Goal: Find contact information: Find contact information

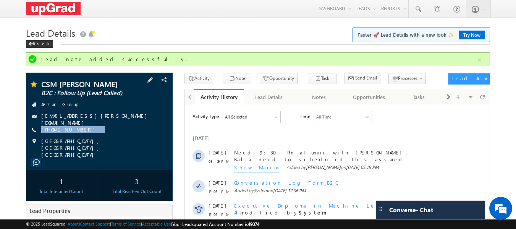
drag, startPoint x: 105, startPoint y: 131, endPoint x: 86, endPoint y: 133, distance: 19.6
click at [86, 133] on div "CSM PUshpendra B2C : Follow Up (Lead Called) Azzur Group csm.pushpendra@gmail.c…" at bounding box center [99, 119] width 139 height 78
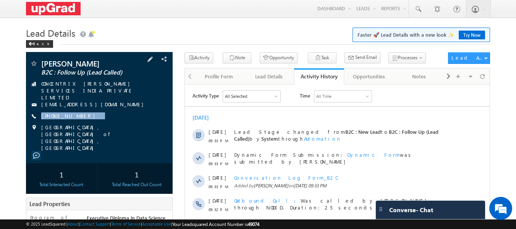
drag, startPoint x: 111, startPoint y: 111, endPoint x: 99, endPoint y: 116, distance: 13.5
click at [99, 116] on div "[PERSON_NAME] B2C : Follow Up (Lead Called) CONCENTRIX [PERSON_NAME] SERVICES I…" at bounding box center [99, 106] width 139 height 92
copy div "[PHONE_NUMBER]"
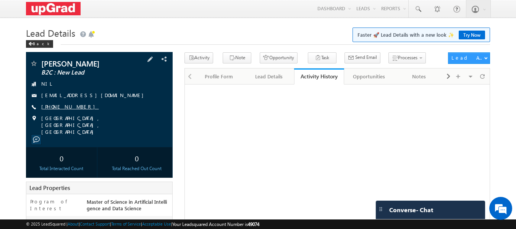
click at [72, 105] on link "+91-8657330208" at bounding box center [70, 106] width 58 height 6
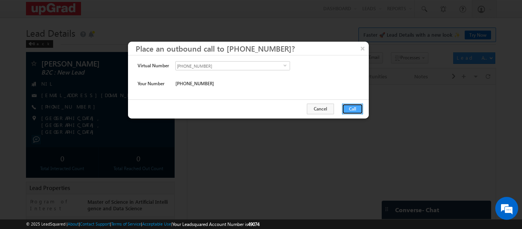
click at [354, 106] on button "Call" at bounding box center [352, 108] width 21 height 11
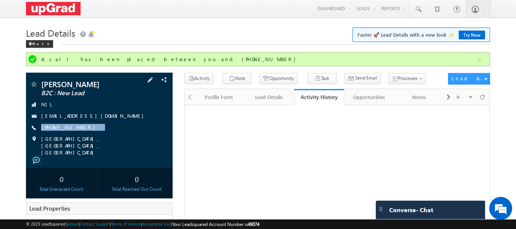
drag, startPoint x: 86, startPoint y: 128, endPoint x: 77, endPoint y: 133, distance: 10.6
click at [77, 133] on div "Smita Ithape B2C : New Lead NIL smitaithape27@gmail.com +91-8657330208" at bounding box center [99, 118] width 139 height 76
copy div "+91-8657330208"
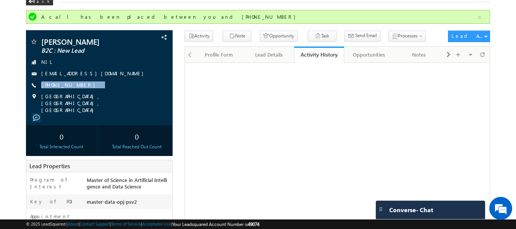
scroll to position [38, 0]
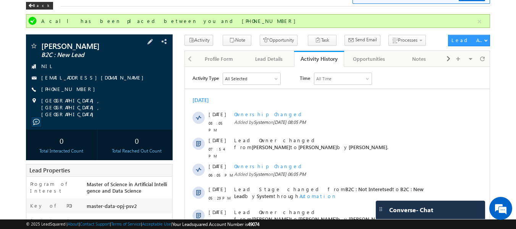
click at [105, 89] on div "+91-8657330208" at bounding box center [99, 90] width 139 height 8
drag, startPoint x: 96, startPoint y: 91, endPoint x: 87, endPoint y: 95, distance: 9.6
click at [87, 95] on div "Smita Ithape B2C : New Lead NIL smitaithape27@gmail.com +91-8657330208" at bounding box center [99, 80] width 139 height 76
copy div "+91-8657330208"
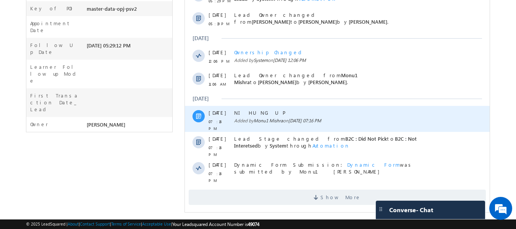
scroll to position [239, 0]
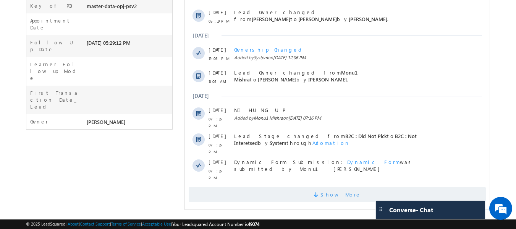
click at [342, 187] on span "Show More" at bounding box center [340, 194] width 40 height 15
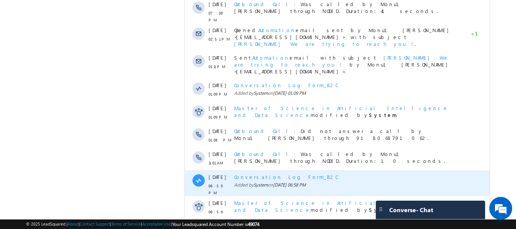
scroll to position [457, 0]
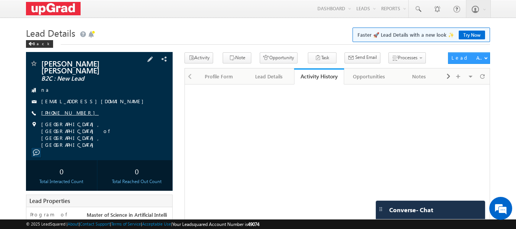
click at [67, 109] on link "+91-7417523394" at bounding box center [70, 112] width 58 height 6
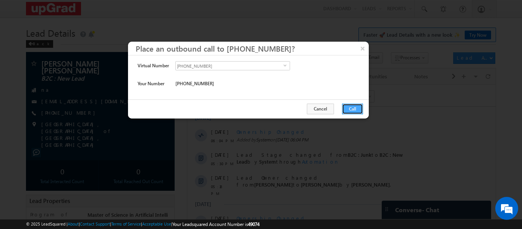
drag, startPoint x: 346, startPoint y: 113, endPoint x: 158, endPoint y: 26, distance: 206.7
click at [346, 113] on button "Call" at bounding box center [352, 108] width 21 height 11
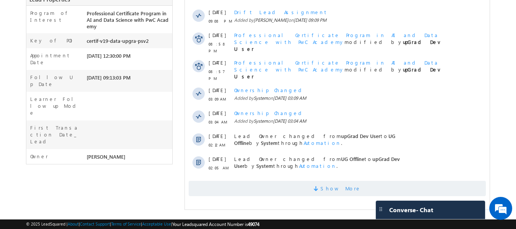
drag, startPoint x: 375, startPoint y: 180, endPoint x: 348, endPoint y: 173, distance: 28.4
click at [373, 181] on span "Show More" at bounding box center [337, 188] width 297 height 15
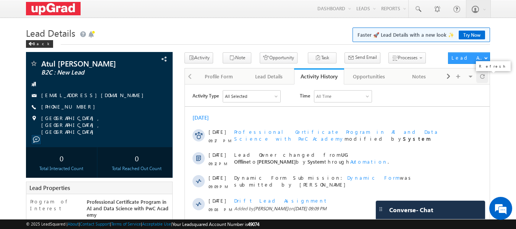
click at [480, 76] on span at bounding box center [482, 75] width 5 height 13
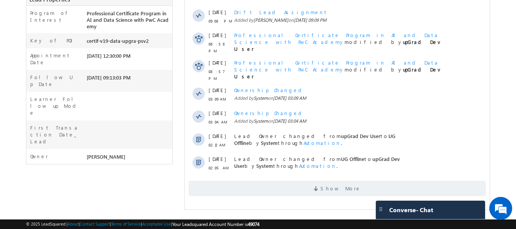
scroll to position [189, 0]
click at [312, 181] on span "Show More" at bounding box center [337, 188] width 297 height 15
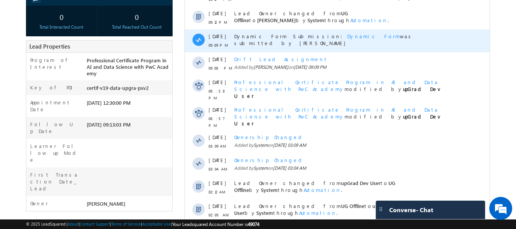
scroll to position [131, 0]
